Goal: Information Seeking & Learning: Learn about a topic

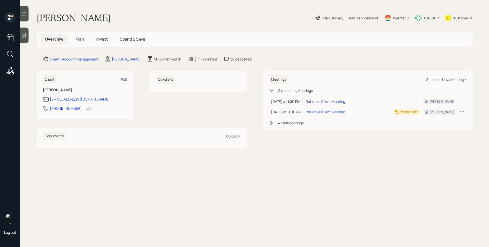
click at [315, 100] on div "Retirable Client Meeting" at bounding box center [326, 101] width 40 height 5
click at [425, 19] on div "Altruist" at bounding box center [430, 17] width 12 height 5
click at [80, 38] on span "Plan" at bounding box center [80, 39] width 8 height 6
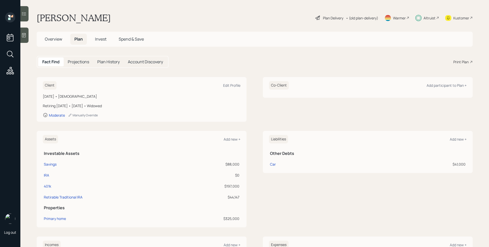
click at [323, 17] on div "Plan Delivery" at bounding box center [333, 17] width 20 height 5
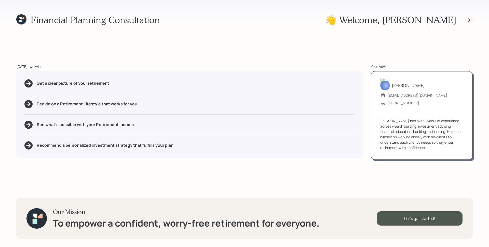
click at [467, 16] on div at bounding box center [465, 19] width 16 height 7
click at [468, 18] on icon at bounding box center [469, 19] width 5 height 5
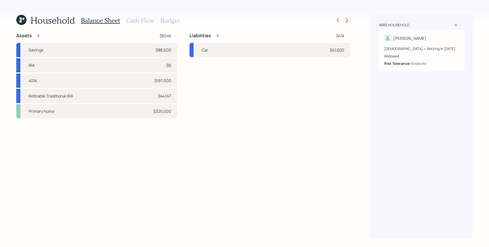
click at [350, 19] on div at bounding box center [347, 20] width 7 height 7
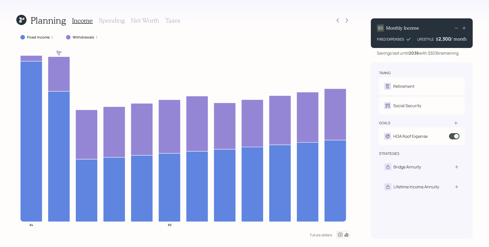
click at [49, 37] on div "Fixed Income" at bounding box center [36, 37] width 33 height 5
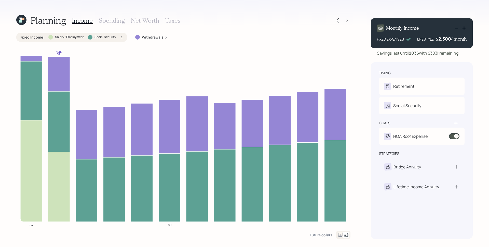
click at [123, 36] on icon at bounding box center [121, 37] width 3 height 3
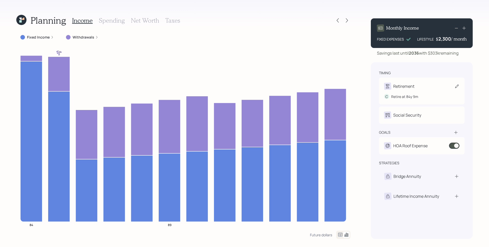
click at [423, 88] on div "Retirement" at bounding box center [421, 86] width 75 height 7
select select "9"
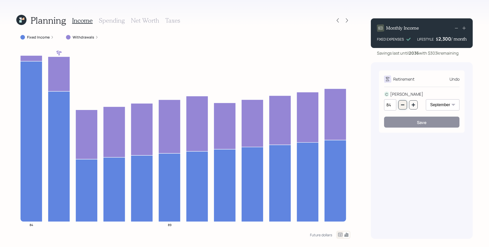
click at [405, 107] on icon "button" at bounding box center [403, 105] width 4 height 4
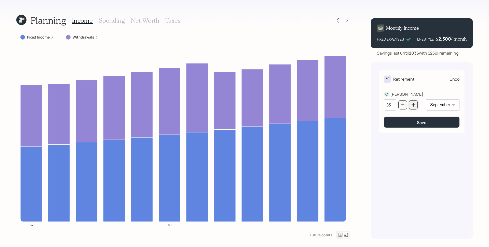
click at [410, 105] on button "button" at bounding box center [413, 104] width 9 height 9
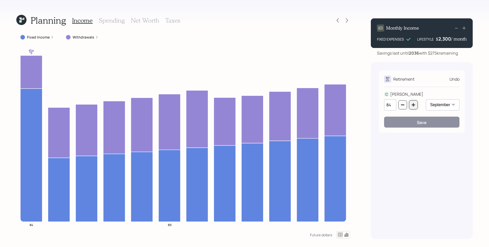
click at [416, 104] on button "button" at bounding box center [413, 104] width 9 height 9
type input "85"
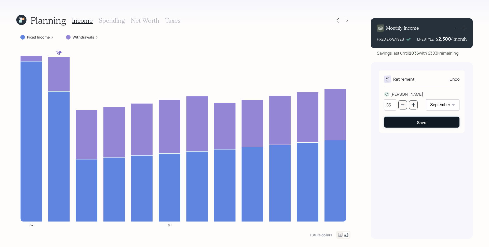
click at [428, 123] on button "Save" at bounding box center [421, 121] width 75 height 11
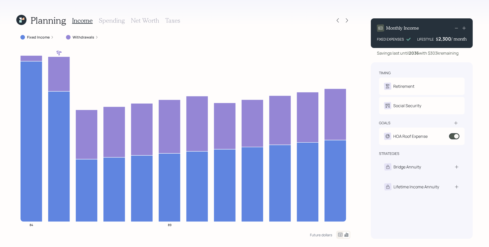
click at [25, 19] on icon at bounding box center [21, 20] width 10 height 10
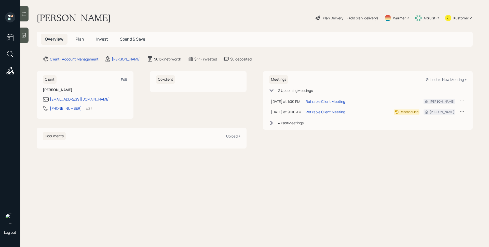
click at [76, 38] on span "Plan" at bounding box center [80, 39] width 8 height 6
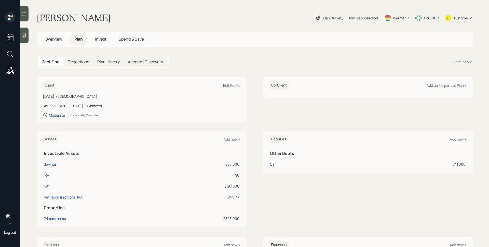
click at [332, 16] on div "Plan Delivery" at bounding box center [333, 17] width 20 height 5
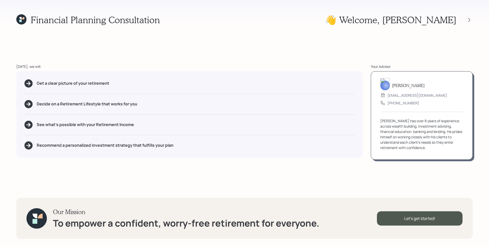
click at [474, 18] on div "Financial Planning Consultation 👋 Welcome , Claudette Today, we will: Get a cle…" at bounding box center [244, 123] width 489 height 247
click at [471, 19] on icon at bounding box center [469, 19] width 5 height 5
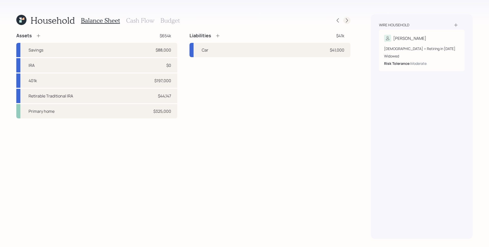
click at [349, 20] on icon at bounding box center [347, 20] width 5 height 5
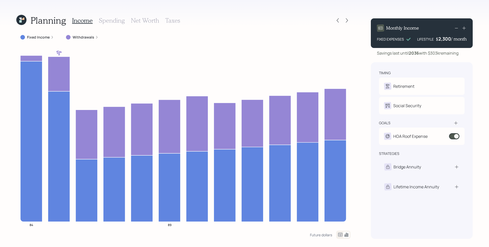
click at [22, 19] on icon at bounding box center [21, 20] width 10 height 10
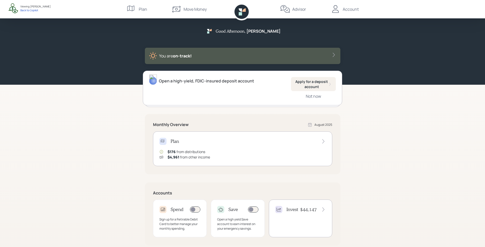
click at [439, 75] on div "Good Afternoon , [PERSON_NAME] You are on‑track!" at bounding box center [242, 42] width 485 height 85
click at [313, 97] on div "Not now" at bounding box center [313, 96] width 15 height 6
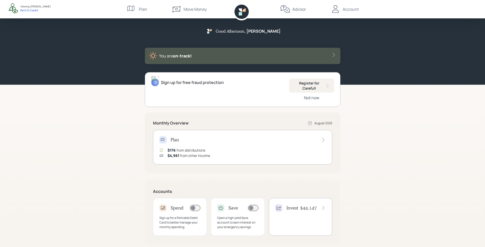
click at [313, 97] on div "Not now" at bounding box center [311, 98] width 15 height 6
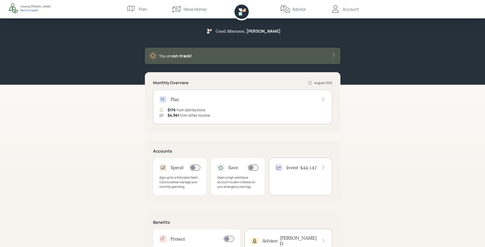
click at [191, 116] on div "$4,961 from other income" at bounding box center [189, 114] width 43 height 5
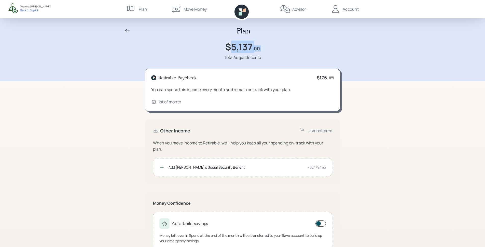
drag, startPoint x: 232, startPoint y: 47, endPoint x: 272, endPoint y: 48, distance: 40.0
click at [272, 48] on div "$5,137 .00 Total August Income" at bounding box center [243, 50] width 245 height 19
drag, startPoint x: 320, startPoint y: 77, endPoint x: 339, endPoint y: 81, distance: 19.5
click at [339, 81] on div "Retirable Paycheck $176 You can spend this income every month and remain on tra…" at bounding box center [243, 90] width 196 height 43
click at [346, 74] on div "Plan $5,137 .00 Total August Income" at bounding box center [242, 40] width 485 height 81
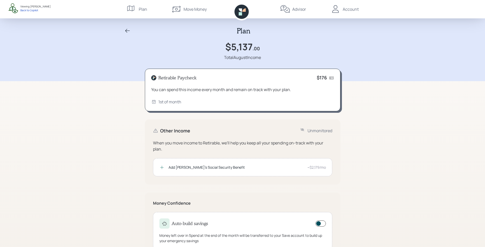
click at [128, 29] on icon at bounding box center [128, 31] width 6 height 6
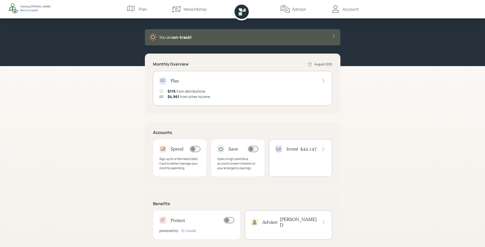
scroll to position [28, 0]
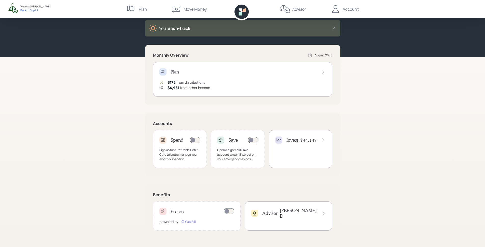
click at [163, 148] on div "Sign up for a Retirable Debit Card to better manage your monthly spending." at bounding box center [180, 155] width 41 height 14
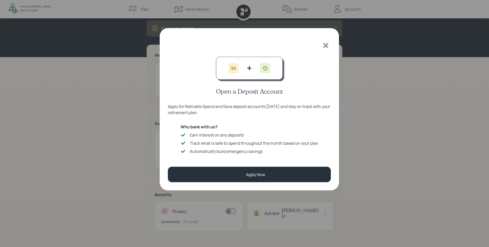
click at [327, 42] on icon at bounding box center [326, 42] width 8 height 8
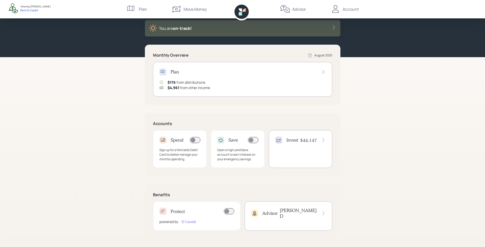
click at [318, 151] on div "Invest $44,147" at bounding box center [300, 149] width 63 height 38
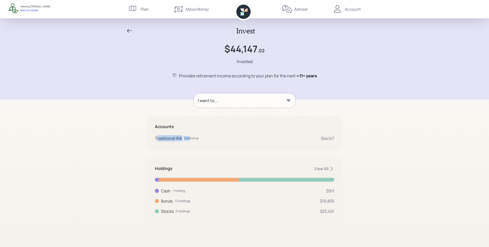
drag, startPoint x: 156, startPoint y: 139, endPoint x: 189, endPoint y: 139, distance: 32.6
click at [189, 139] on div "Traditional IRA traditional" at bounding box center [177, 138] width 44 height 6
click at [167, 139] on div "Traditional IRA" at bounding box center [168, 138] width 27 height 6
drag, startPoint x: 324, startPoint y: 139, endPoint x: 341, endPoint y: 140, distance: 17.9
click at [341, 140] on div "Accounts Traditional IRA traditional $44,147" at bounding box center [245, 132] width 196 height 33
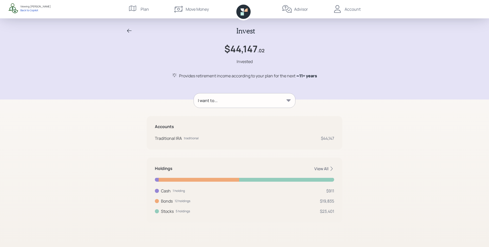
click at [323, 169] on div "View All" at bounding box center [324, 169] width 20 height 6
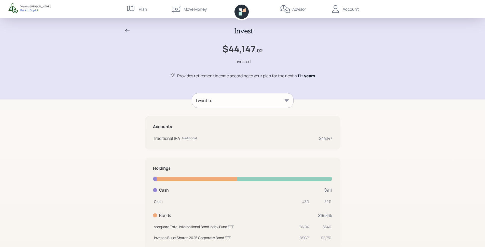
click at [278, 98] on div "I want to..." at bounding box center [242, 100] width 101 height 14
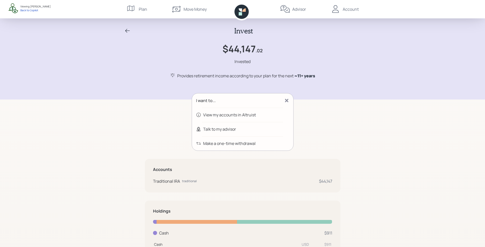
click at [217, 129] on div "Talk to my advisor" at bounding box center [219, 129] width 33 height 6
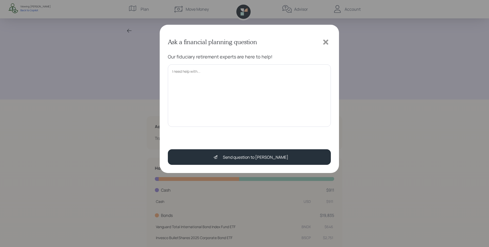
click at [214, 81] on textarea at bounding box center [249, 95] width 163 height 62
click at [327, 41] on icon at bounding box center [325, 42] width 5 height 5
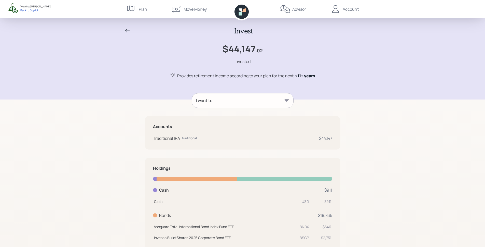
click at [251, 98] on div "I want to..." at bounding box center [242, 100] width 101 height 14
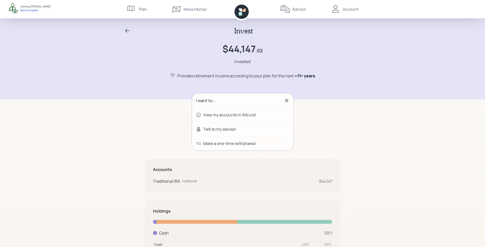
click at [129, 30] on icon at bounding box center [128, 31] width 6 height 6
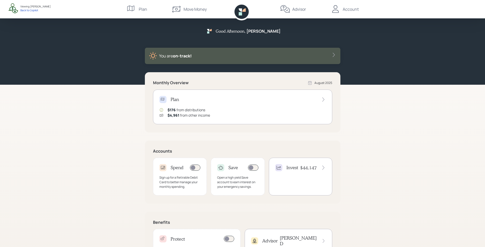
click at [241, 12] on icon at bounding box center [242, 12] width 14 height 14
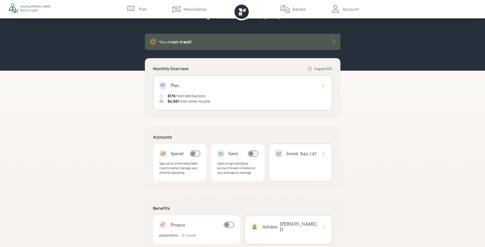
scroll to position [28, 0]
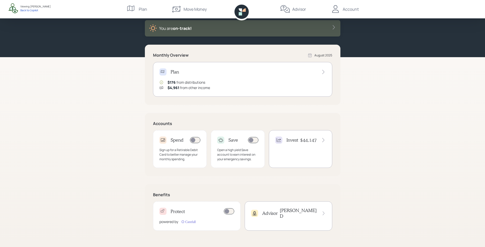
click at [176, 216] on div "Protect powered by" at bounding box center [197, 215] width 88 height 29
click at [287, 214] on div "Advisor [PERSON_NAME]" at bounding box center [288, 212] width 75 height 11
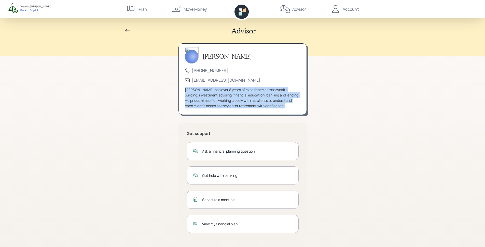
drag, startPoint x: 185, startPoint y: 90, endPoint x: 298, endPoint y: 119, distance: 116.4
click at [298, 119] on div "[PERSON_NAME] [PHONE_NUMBER] [EMAIL_ADDRESS][DOMAIN_NAME] [PERSON_NAME] has ove…" at bounding box center [243, 142] width 128 height 198
click at [290, 100] on div "[PERSON_NAME] has over 8 years of experience across wealth building, investment…" at bounding box center [243, 97] width 116 height 21
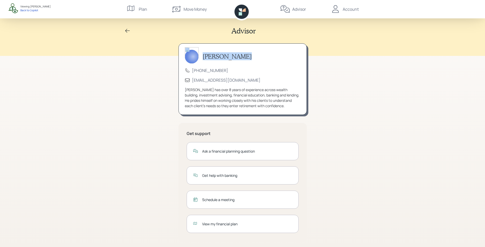
drag, startPoint x: 242, startPoint y: 55, endPoint x: 200, endPoint y: 54, distance: 42.1
click at [200, 54] on div "[PERSON_NAME]" at bounding box center [243, 57] width 116 height 14
click at [211, 55] on h3 "[PERSON_NAME]" at bounding box center [227, 56] width 49 height 7
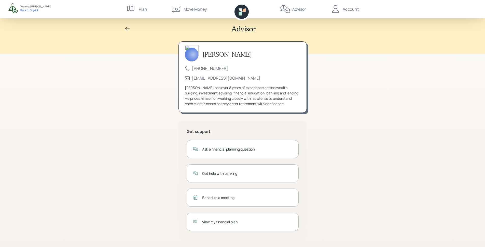
scroll to position [2, 0]
click at [238, 149] on div "Ask a financial planning question" at bounding box center [247, 148] width 90 height 5
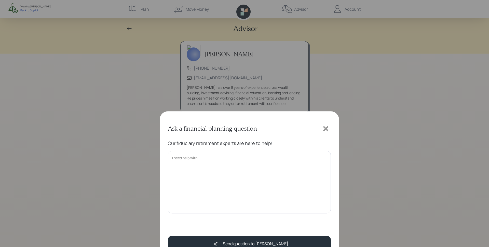
click at [194, 81] on textarea at bounding box center [249, 95] width 163 height 62
click at [324, 42] on icon at bounding box center [326, 42] width 8 height 8
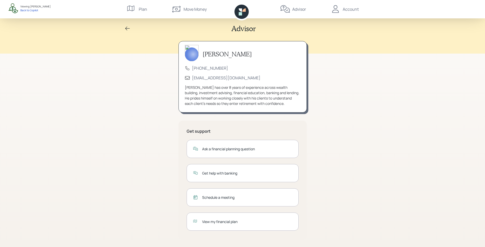
click at [384, 100] on div "Advisor [PERSON_NAME] [PHONE_NUMBER] [EMAIL_ADDRESS][DOMAIN_NAME] [PERSON_NAME]…" at bounding box center [242, 122] width 485 height 249
click at [256, 177] on div "Get help with banking" at bounding box center [243, 173] width 112 height 18
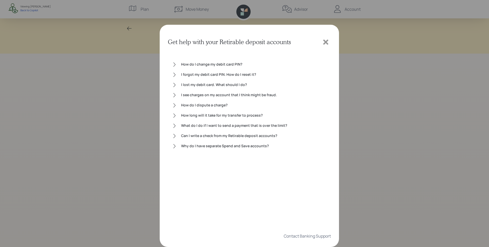
click at [173, 114] on icon at bounding box center [174, 115] width 5 height 5
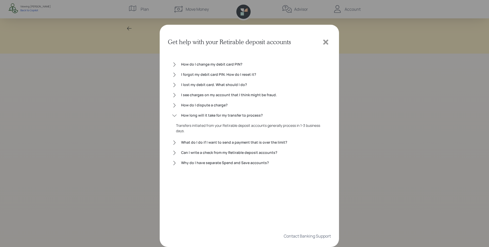
click at [175, 116] on icon at bounding box center [174, 115] width 5 height 5
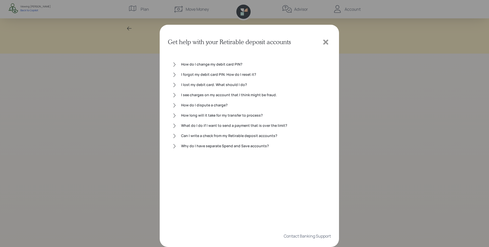
click at [324, 43] on icon at bounding box center [325, 42] width 5 height 5
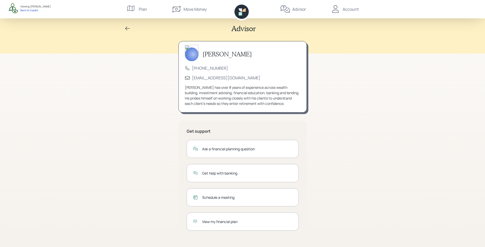
click at [285, 204] on div "Schedule a meeting" at bounding box center [243, 197] width 112 height 18
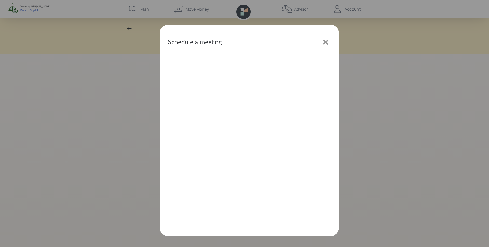
click at [325, 44] on icon at bounding box center [325, 42] width 5 height 5
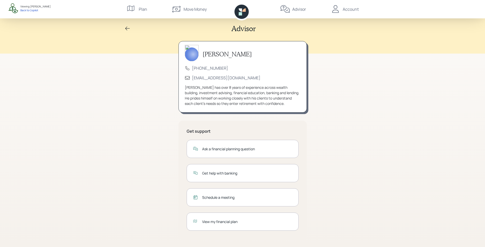
click at [247, 198] on div "Schedule a meeting" at bounding box center [247, 196] width 90 height 5
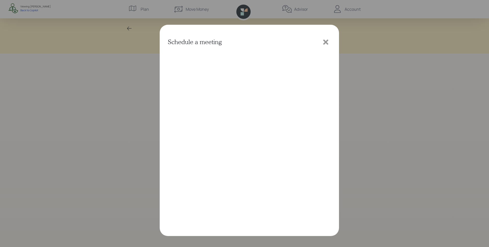
click at [323, 44] on icon at bounding box center [325, 42] width 5 height 5
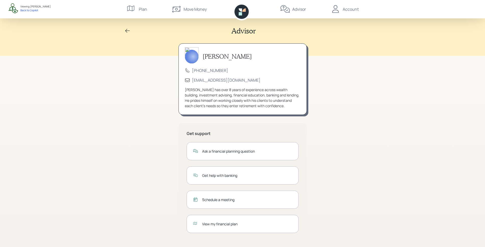
scroll to position [0, 0]
click at [251, 228] on div "View my financial plan" at bounding box center [243, 224] width 112 height 18
click at [344, 12] on div "Account" at bounding box center [345, 9] width 28 height 18
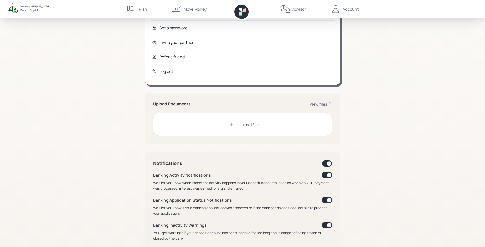
scroll to position [15, 0]
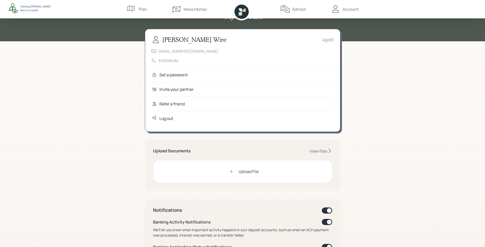
click at [183, 105] on div "Refer a friend" at bounding box center [172, 104] width 25 height 6
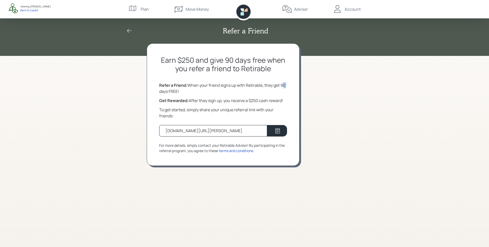
drag, startPoint x: 282, startPoint y: 86, endPoint x: 286, endPoint y: 87, distance: 4.7
click at [286, 87] on div "Refer a Friend: When your friend signs up with Retirable, they get 90 days FREE!" at bounding box center [223, 88] width 128 height 12
click at [288, 83] on div "Earn $250 and give 90 days free when you refer a friend to Retirable Refer a Fr…" at bounding box center [223, 104] width 153 height 122
click at [245, 10] on icon at bounding box center [245, 9] width 3 height 3
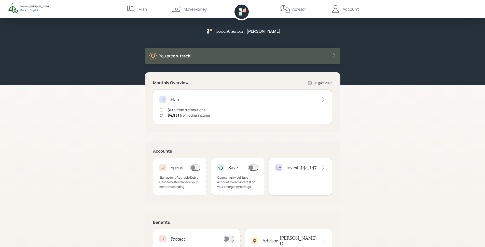
click at [303, 7] on div "Advisor" at bounding box center [300, 9] width 14 height 6
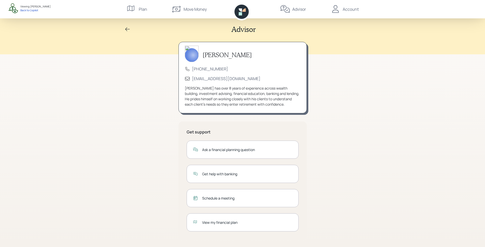
scroll to position [2, 0]
click at [344, 12] on div "Account" at bounding box center [351, 9] width 16 height 6
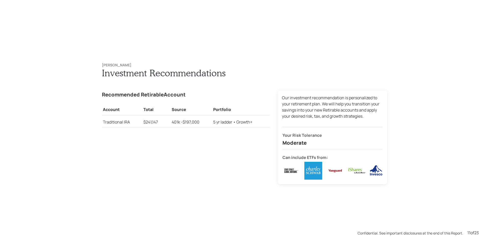
scroll to position [2714, 0]
